Goal: Task Accomplishment & Management: Manage account settings

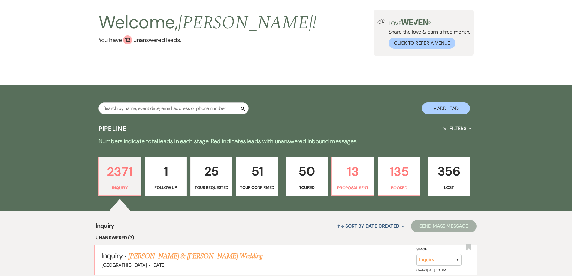
scroll to position [120, 0]
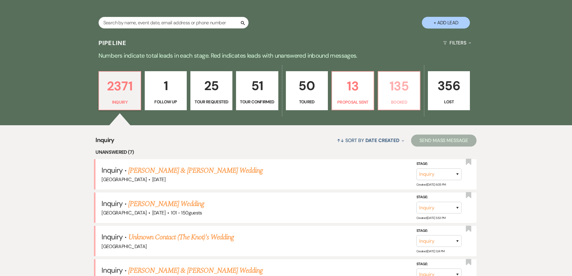
click at [397, 90] on p "135" at bounding box center [399, 86] width 34 height 20
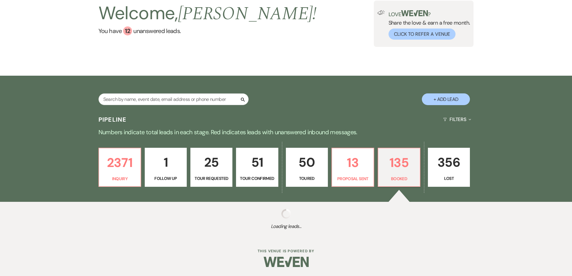
scroll to position [44, 0]
select select "7"
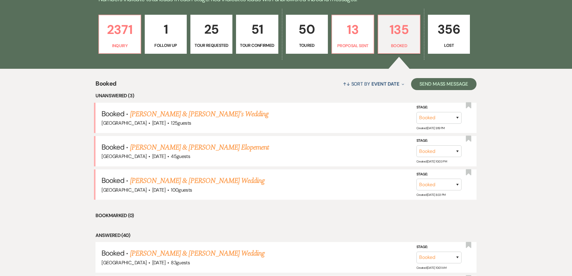
scroll to position [180, 0]
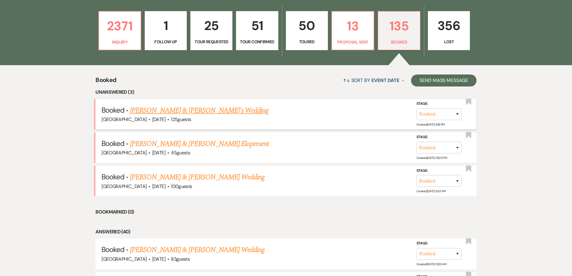
click at [157, 111] on link "[PERSON_NAME] & [PERSON_NAME]'s Wedding" at bounding box center [199, 110] width 139 height 11
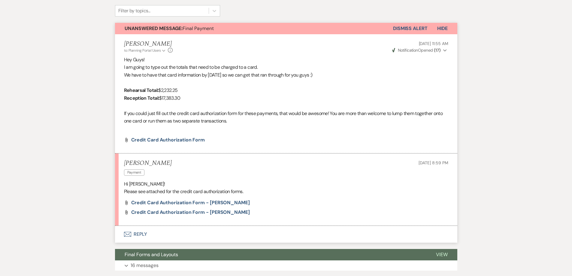
scroll to position [180, 0]
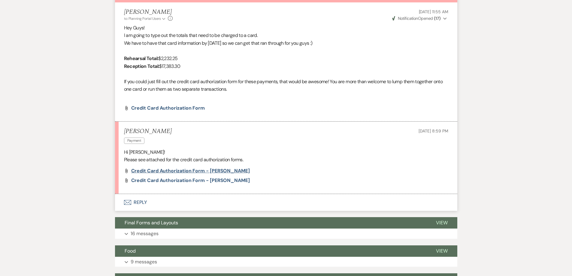
click at [152, 171] on span "Credit Card Authorization Form - [PERSON_NAME]" at bounding box center [190, 171] width 119 height 6
click at [167, 185] on li "Anthony Paulone Payment Sep 19, 2025, 8:59 PM Hi Gabby! Please see attached for…" at bounding box center [286, 158] width 342 height 72
click at [167, 182] on span "Credit Card Authorization Form - [PERSON_NAME]" at bounding box center [190, 180] width 119 height 6
click at [238, 179] on span "Credit Card Authorization Form - [PERSON_NAME]" at bounding box center [190, 180] width 119 height 6
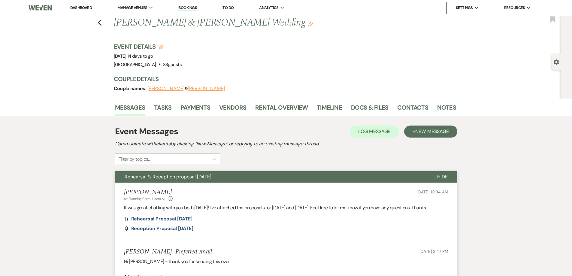
click at [93, 23] on div "Previous [PERSON_NAME] & [PERSON_NAME] Wedding Edit Bookmark" at bounding box center [279, 26] width 564 height 21
click at [101, 23] on use "button" at bounding box center [100, 23] width 4 height 7
select select "7"
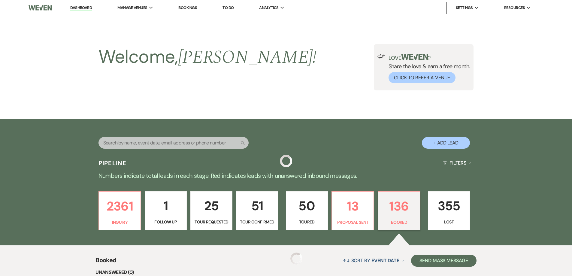
scroll to position [120, 0]
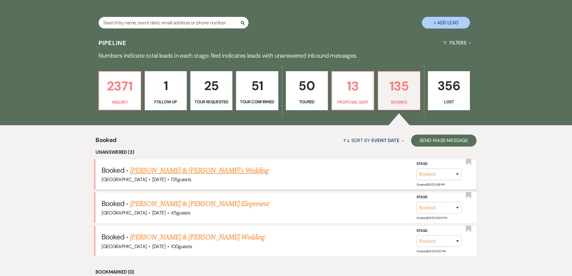
click at [204, 170] on link "[PERSON_NAME] & [PERSON_NAME]'s Wedding" at bounding box center [199, 170] width 139 height 11
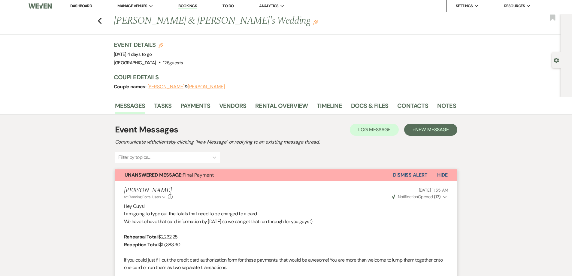
scroll to position [0, 0]
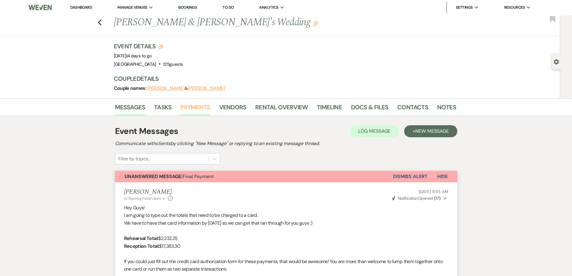
click at [200, 110] on link "Payments" at bounding box center [195, 108] width 30 height 13
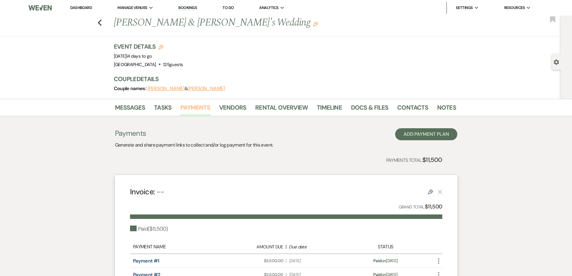
scroll to position [92, 0]
